Goal: Task Accomplishment & Management: Manage account settings

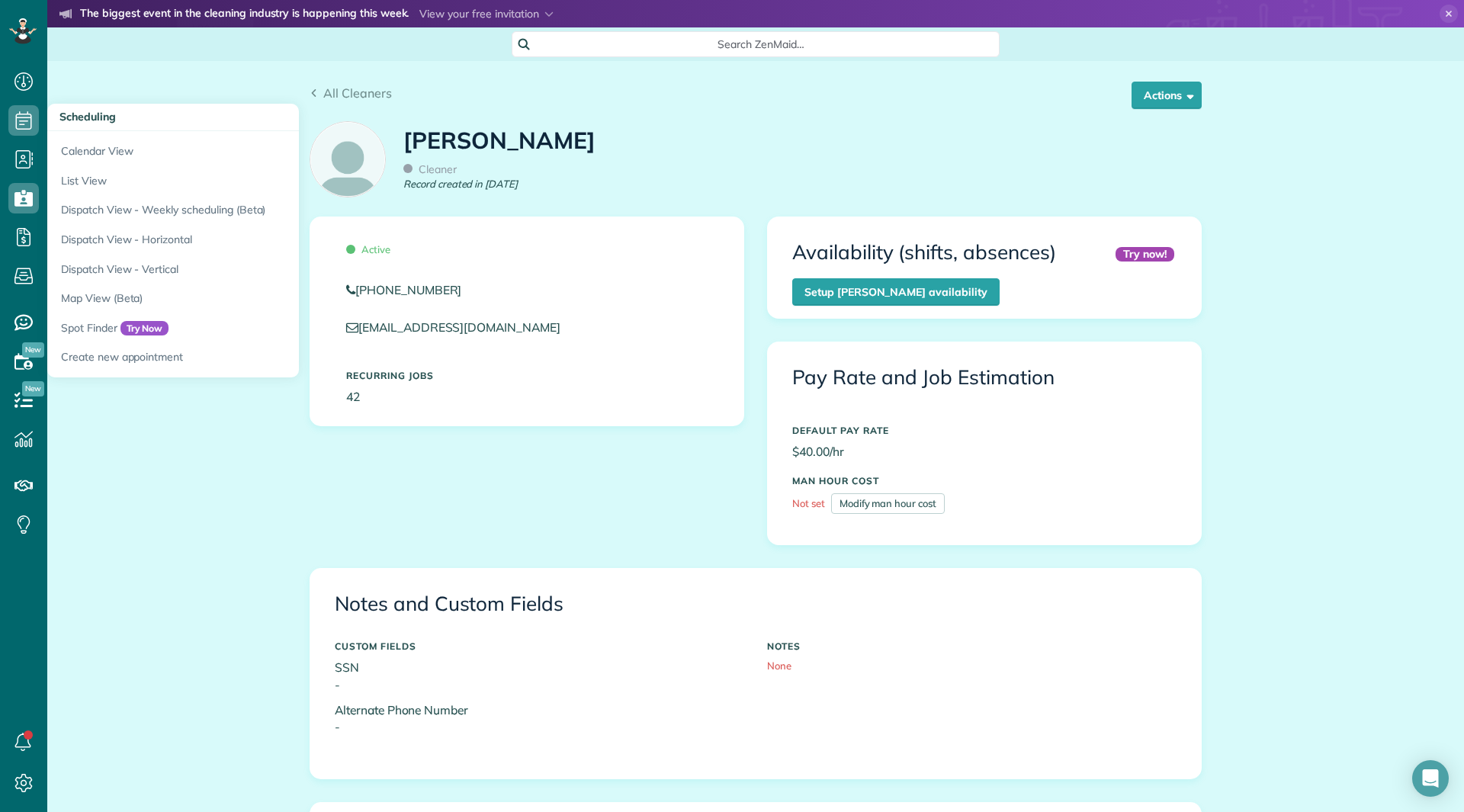
scroll to position [610, 0]
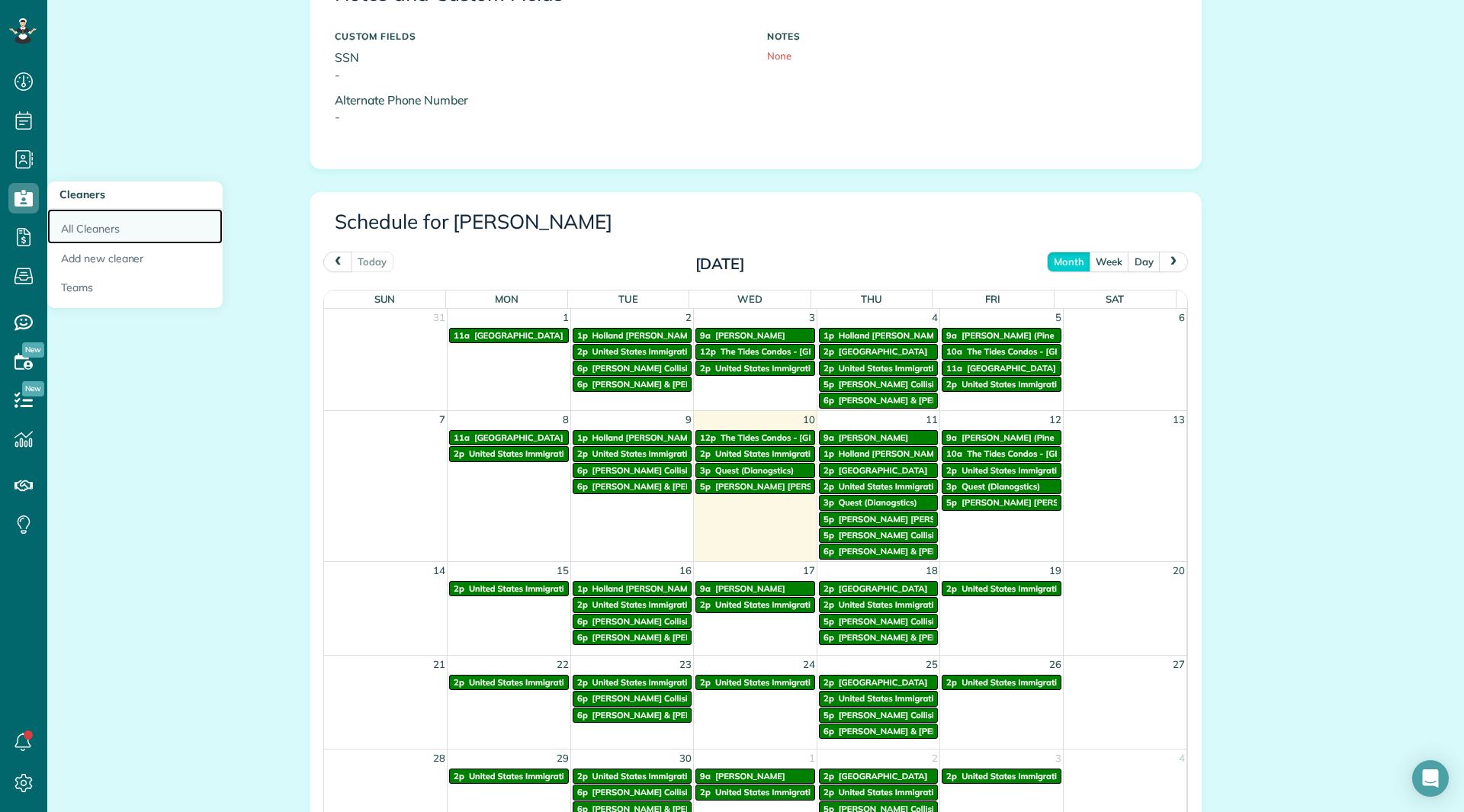
click at [77, 227] on link "All Cleaners" at bounding box center [135, 227] width 176 height 35
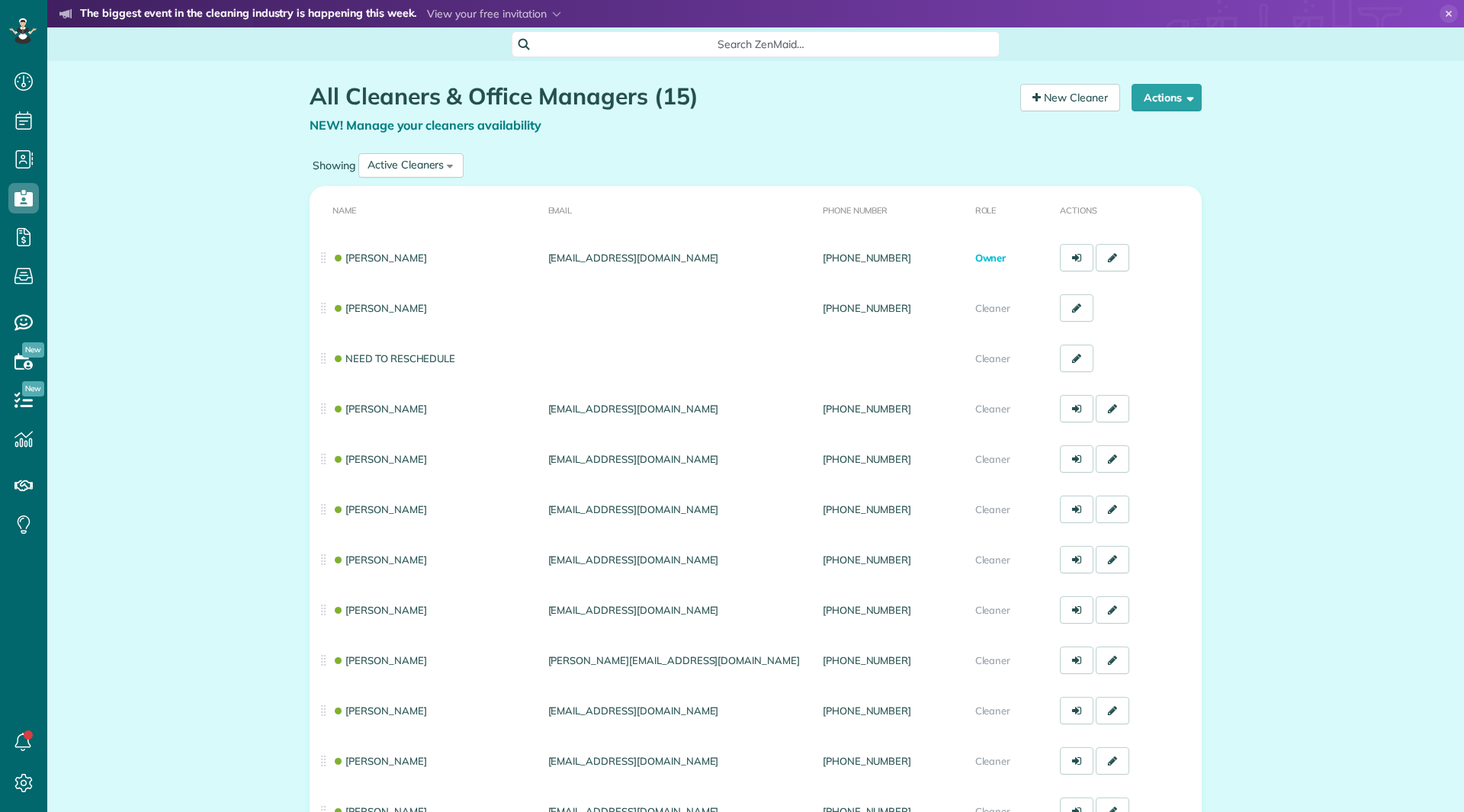
scroll to position [7, 7]
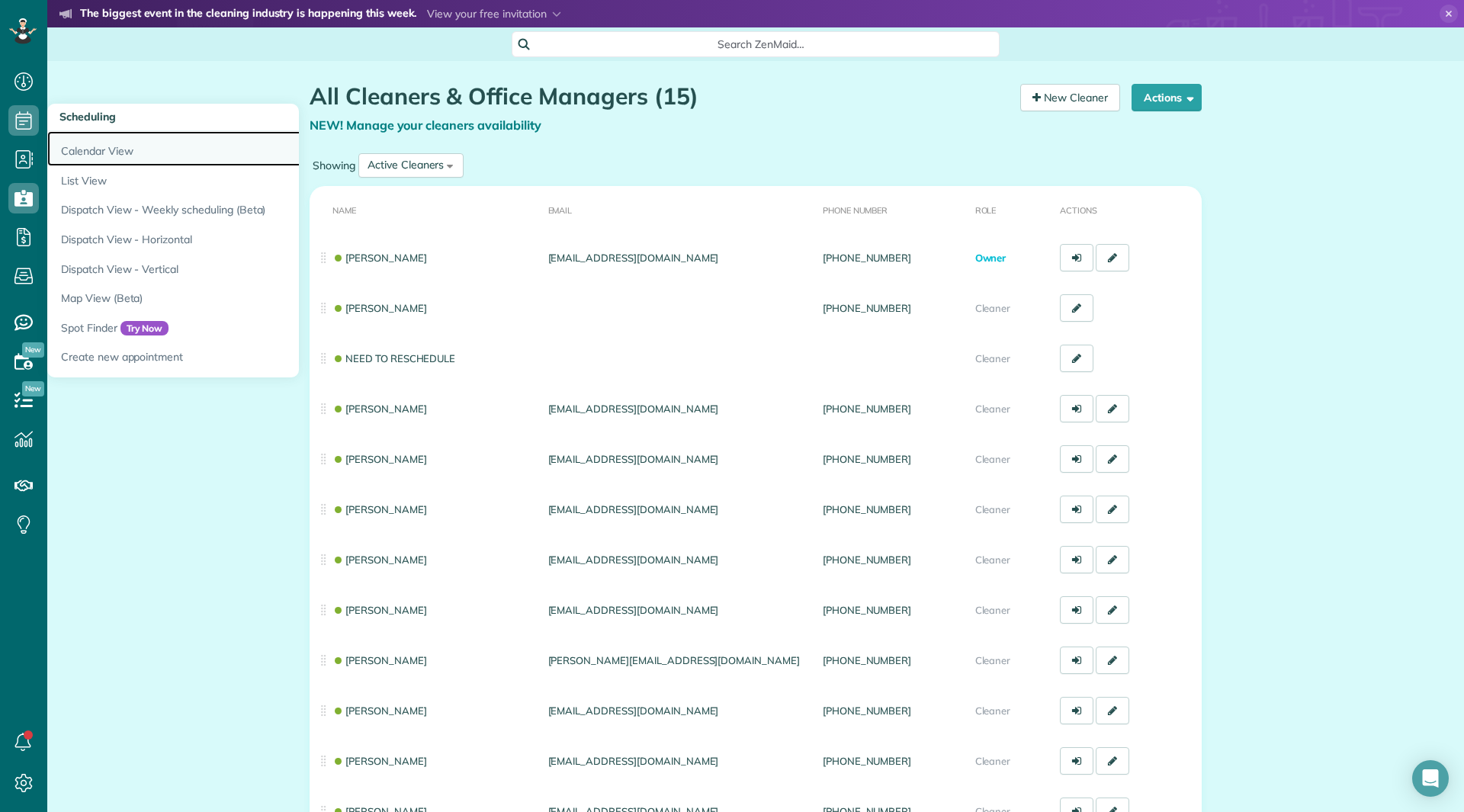
click at [90, 153] on link "Calendar View" at bounding box center [238, 149] width 381 height 35
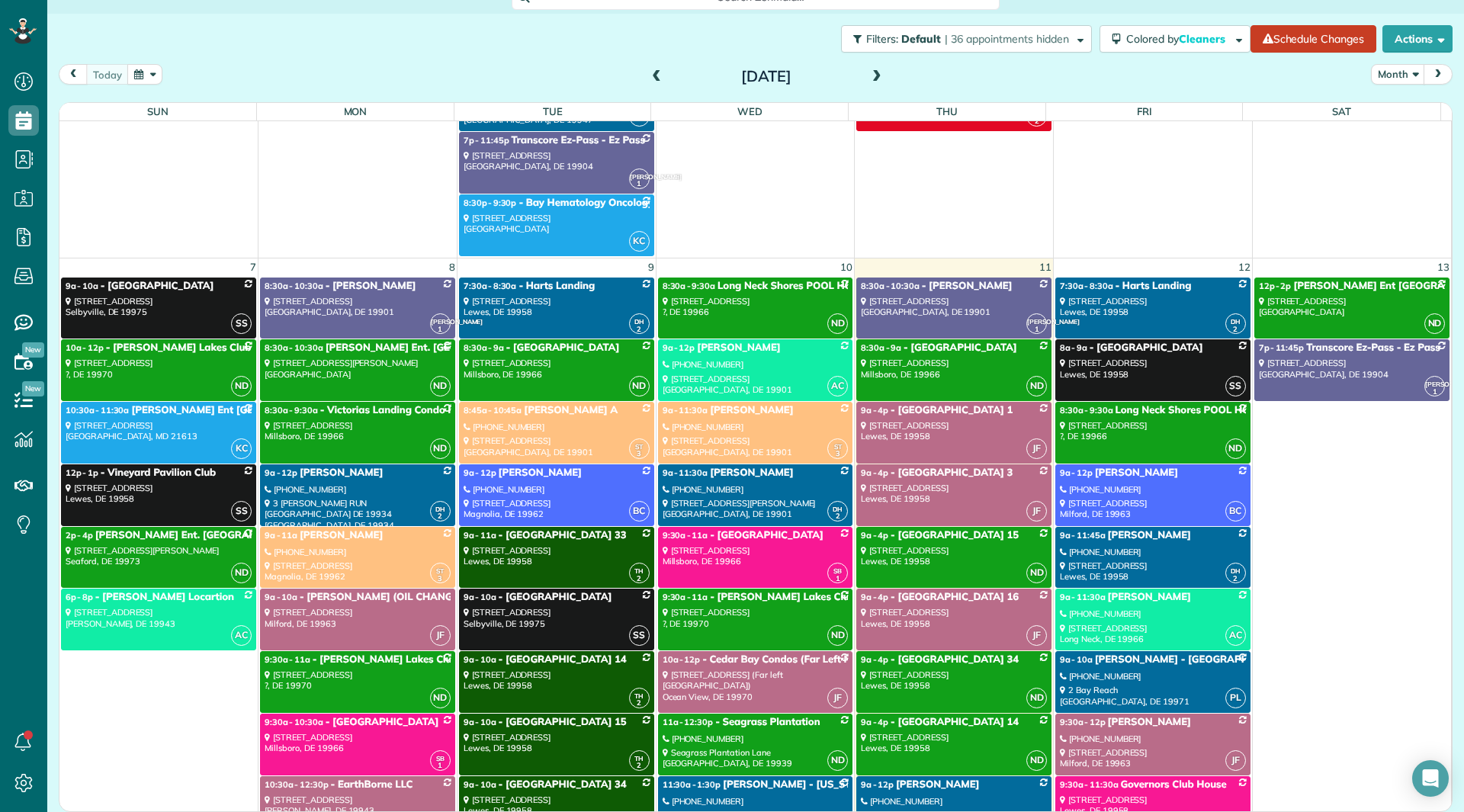
scroll to position [2517, 0]
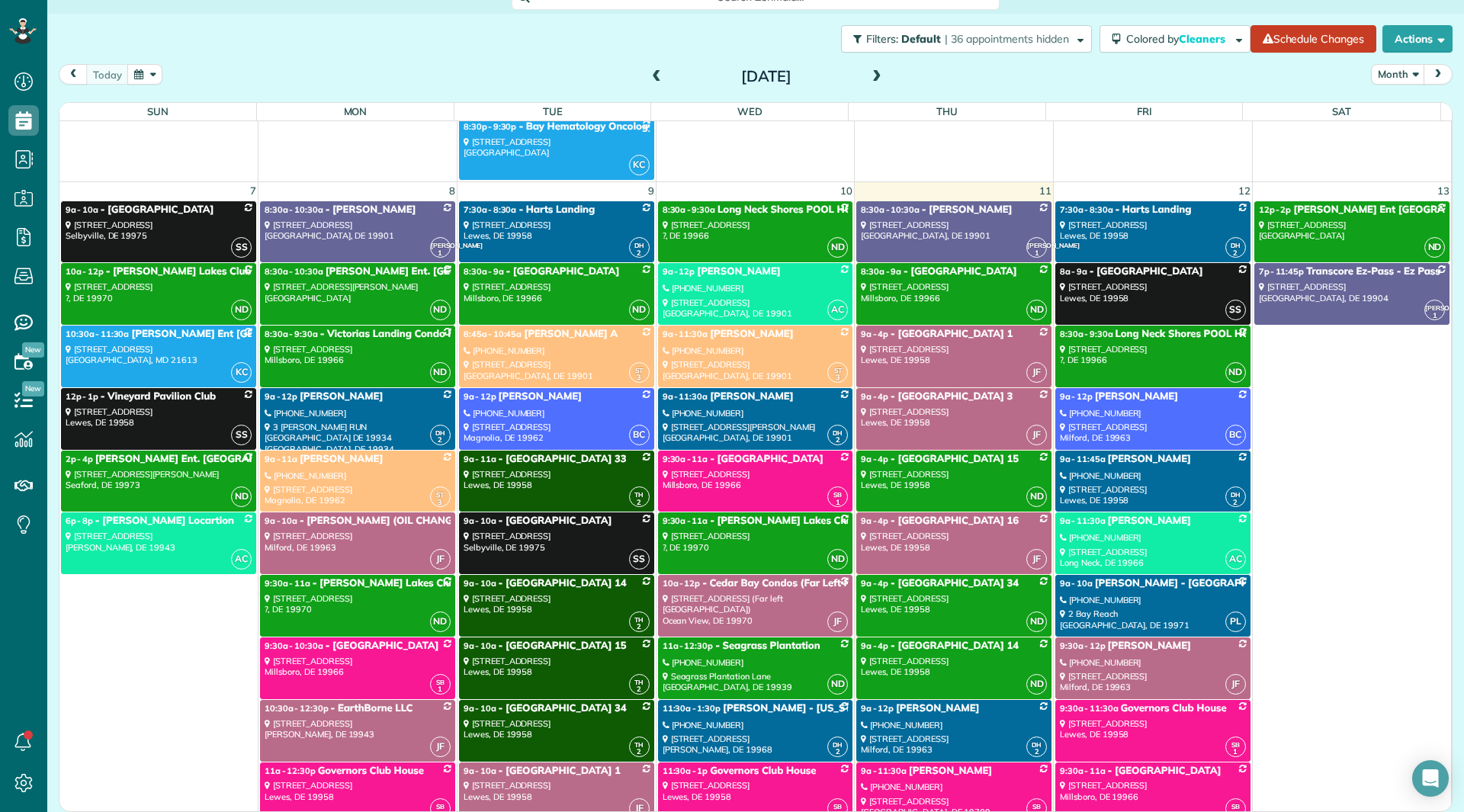
click at [1066, 672] on div "16558 Retreat Circle Milford, DE 19963" at bounding box center [1153, 683] width 186 height 22
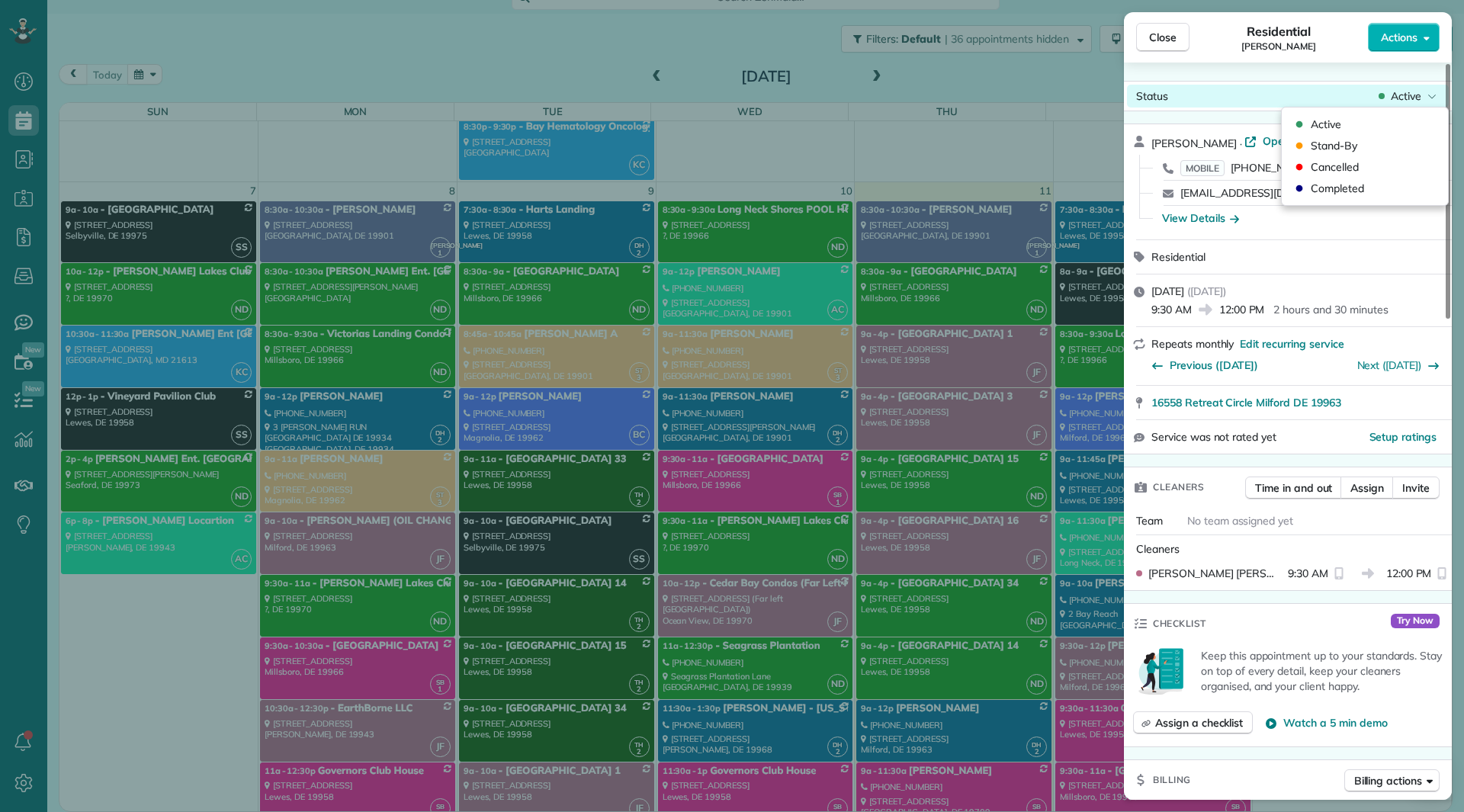
click at [1403, 101] on span "Active" at bounding box center [1406, 96] width 31 height 15
click at [1351, 168] on span "Cancelled" at bounding box center [1336, 166] width 48 height 15
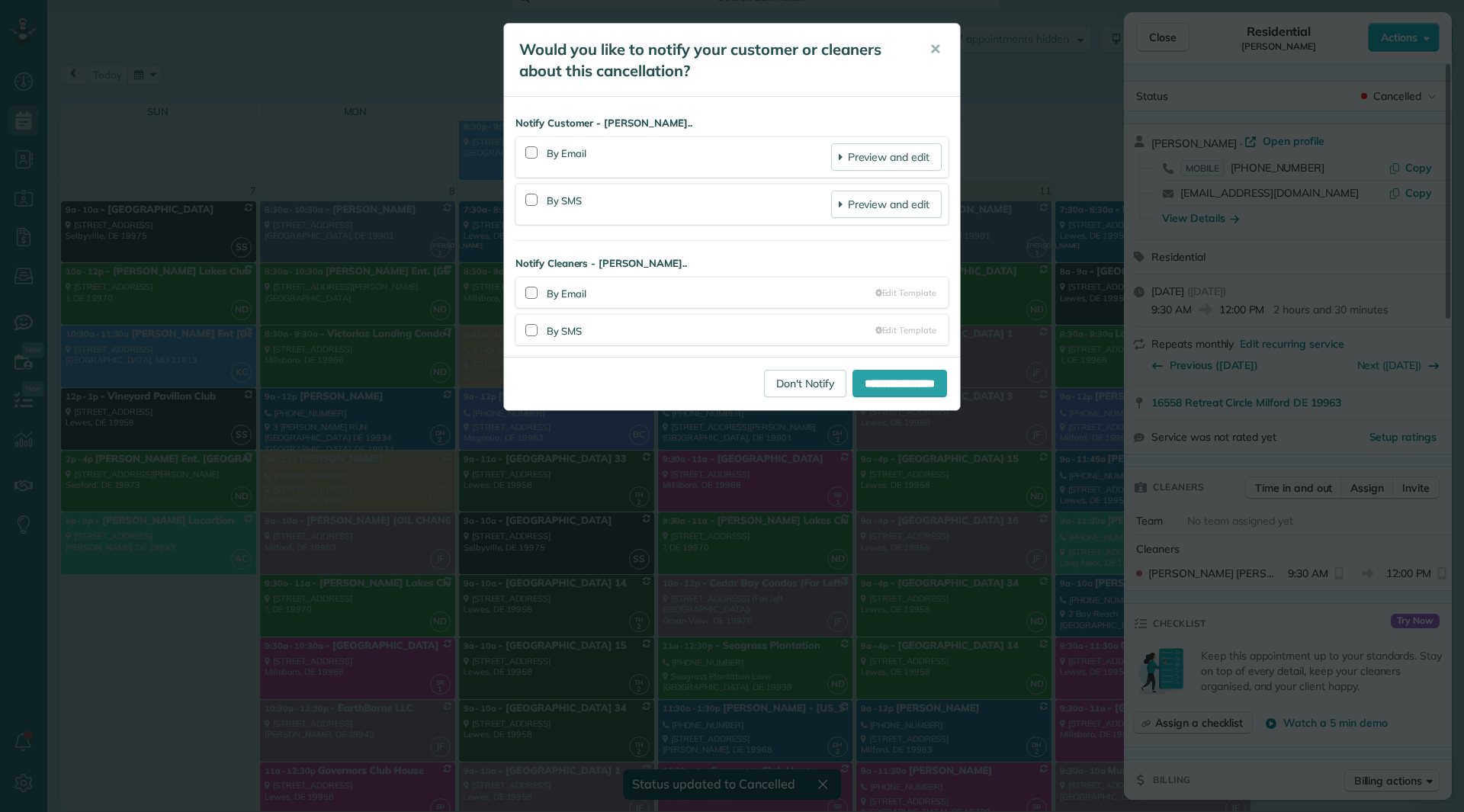
scroll to position [2517, 0]
click at [639, 166] on div "By Email" at bounding box center [689, 157] width 285 height 28
click at [545, 150] on div "By Email Preview and edit" at bounding box center [732, 157] width 419 height 28
click at [533, 150] on div at bounding box center [531, 152] width 12 height 12
click at [915, 377] on input "**********" at bounding box center [900, 384] width 95 height 28
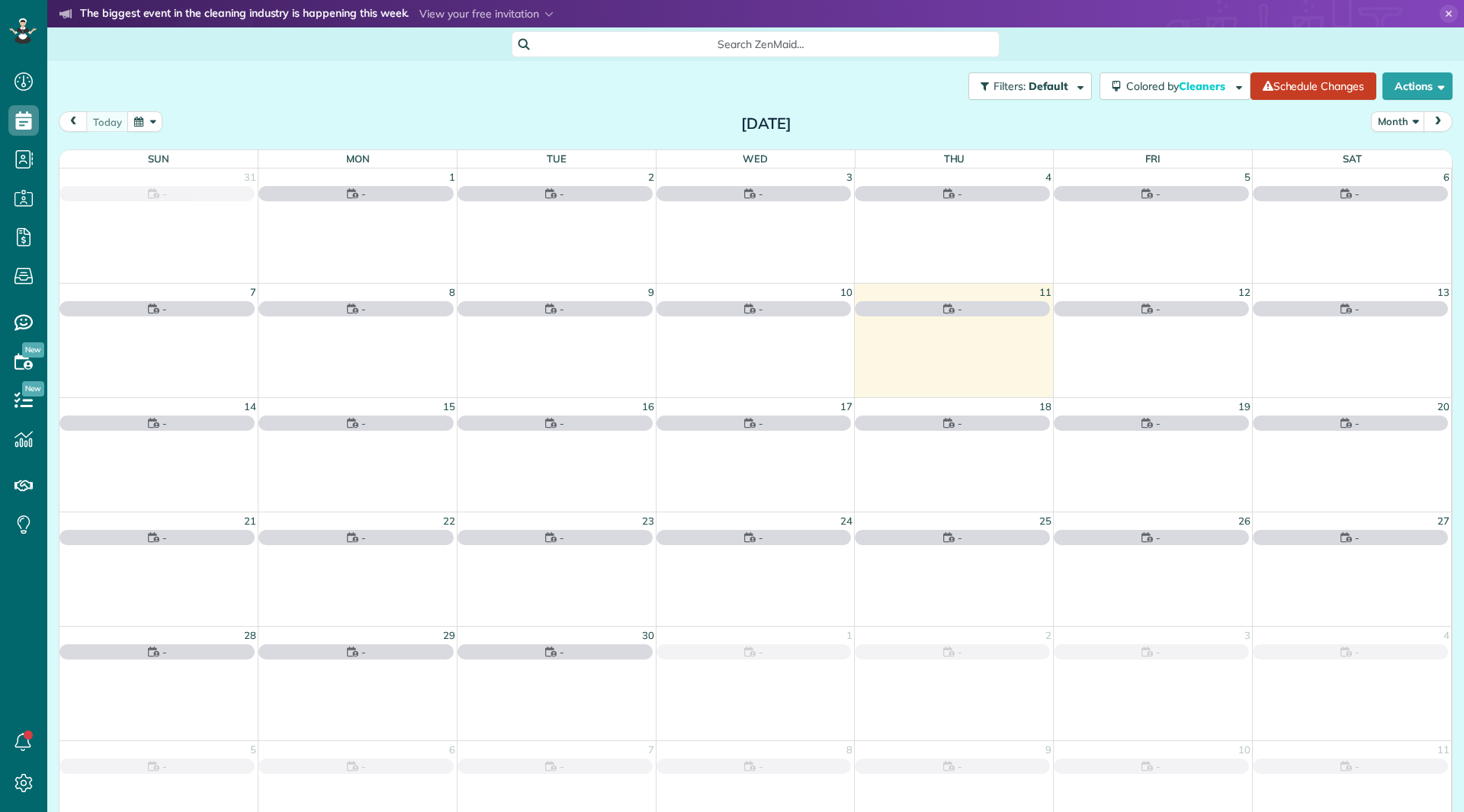
scroll to position [7, 7]
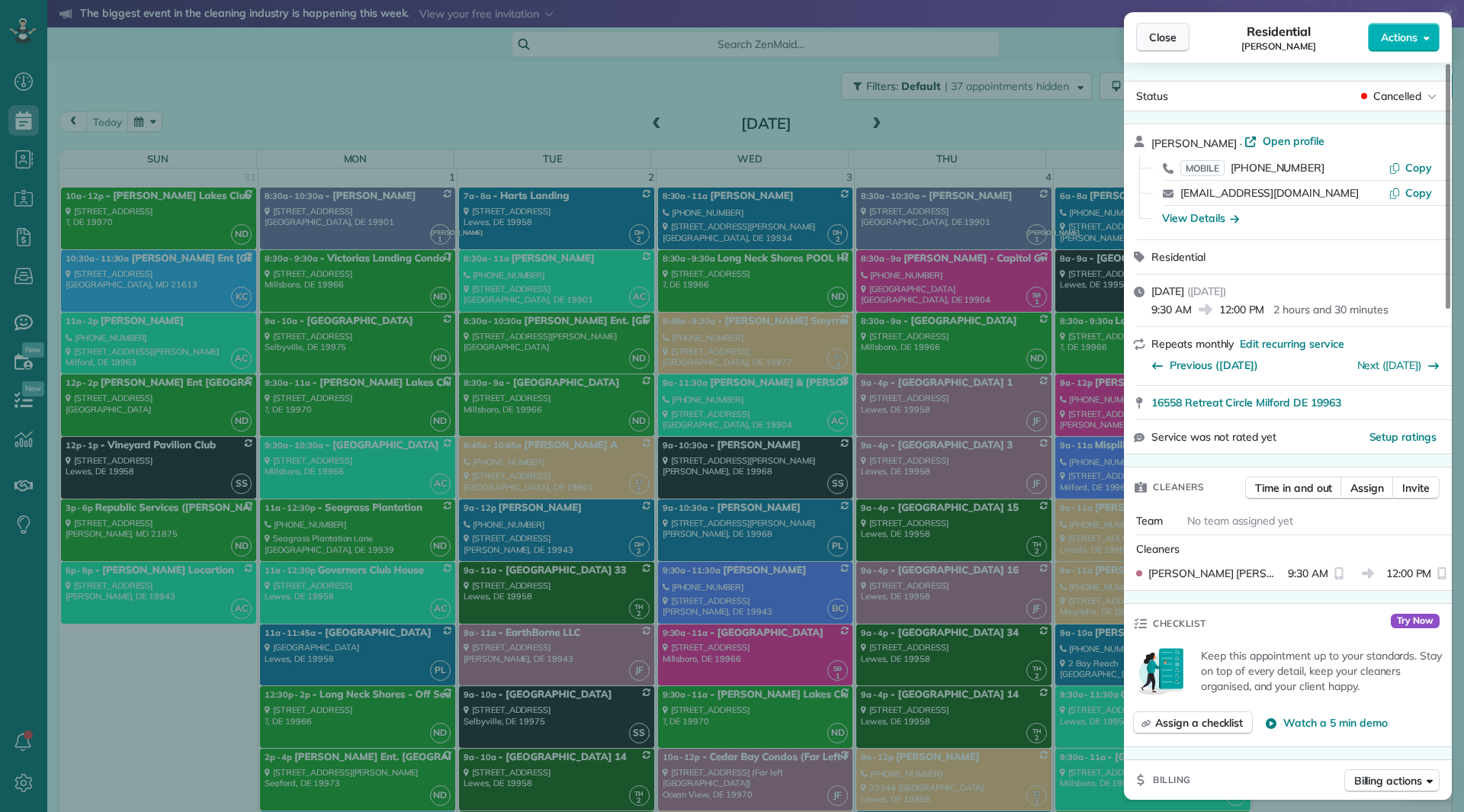
click at [1175, 34] on span "Close" at bounding box center [1164, 37] width 28 height 15
